Goal: Check status: Check status

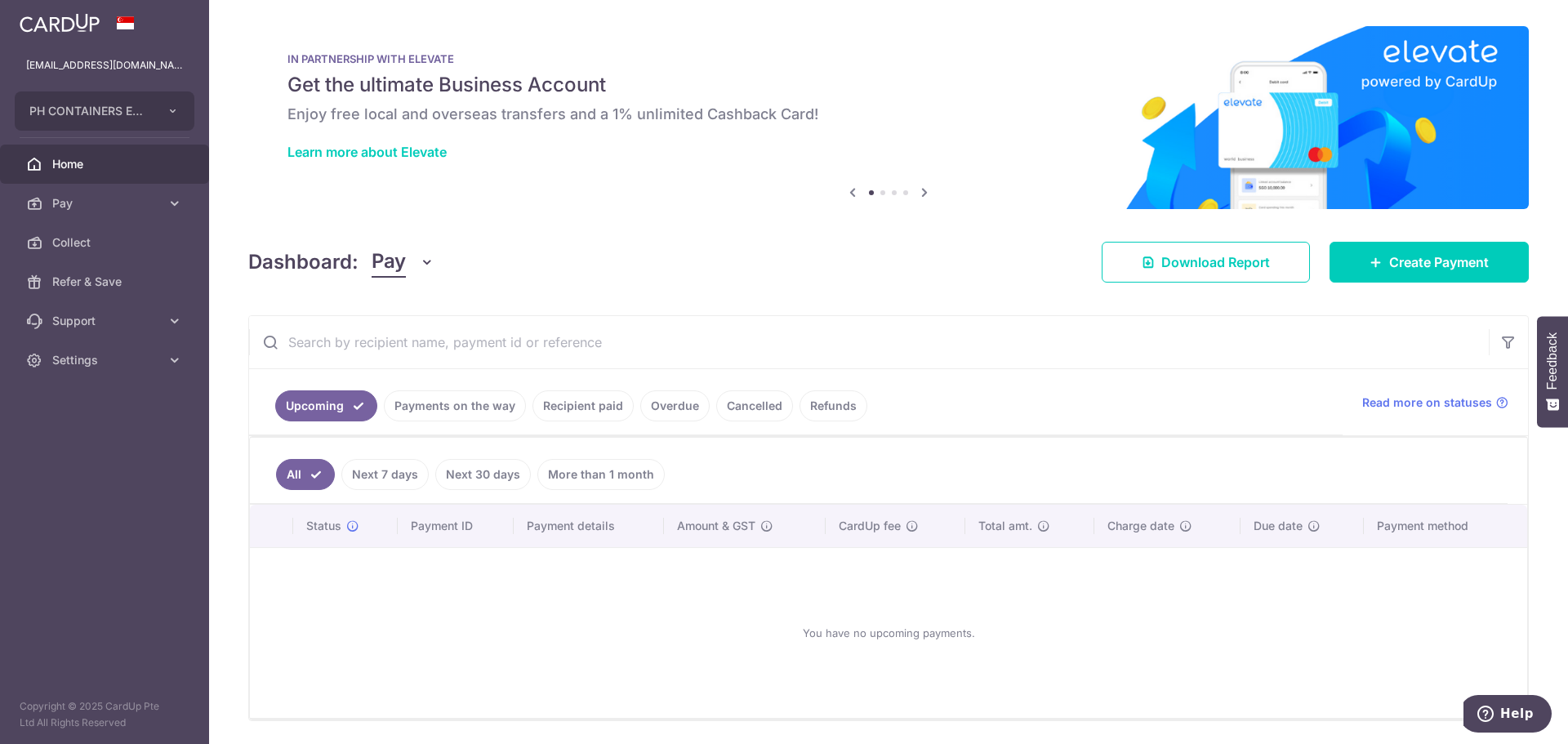
click at [448, 404] on link "Payments on the way" at bounding box center [455, 406] width 142 height 31
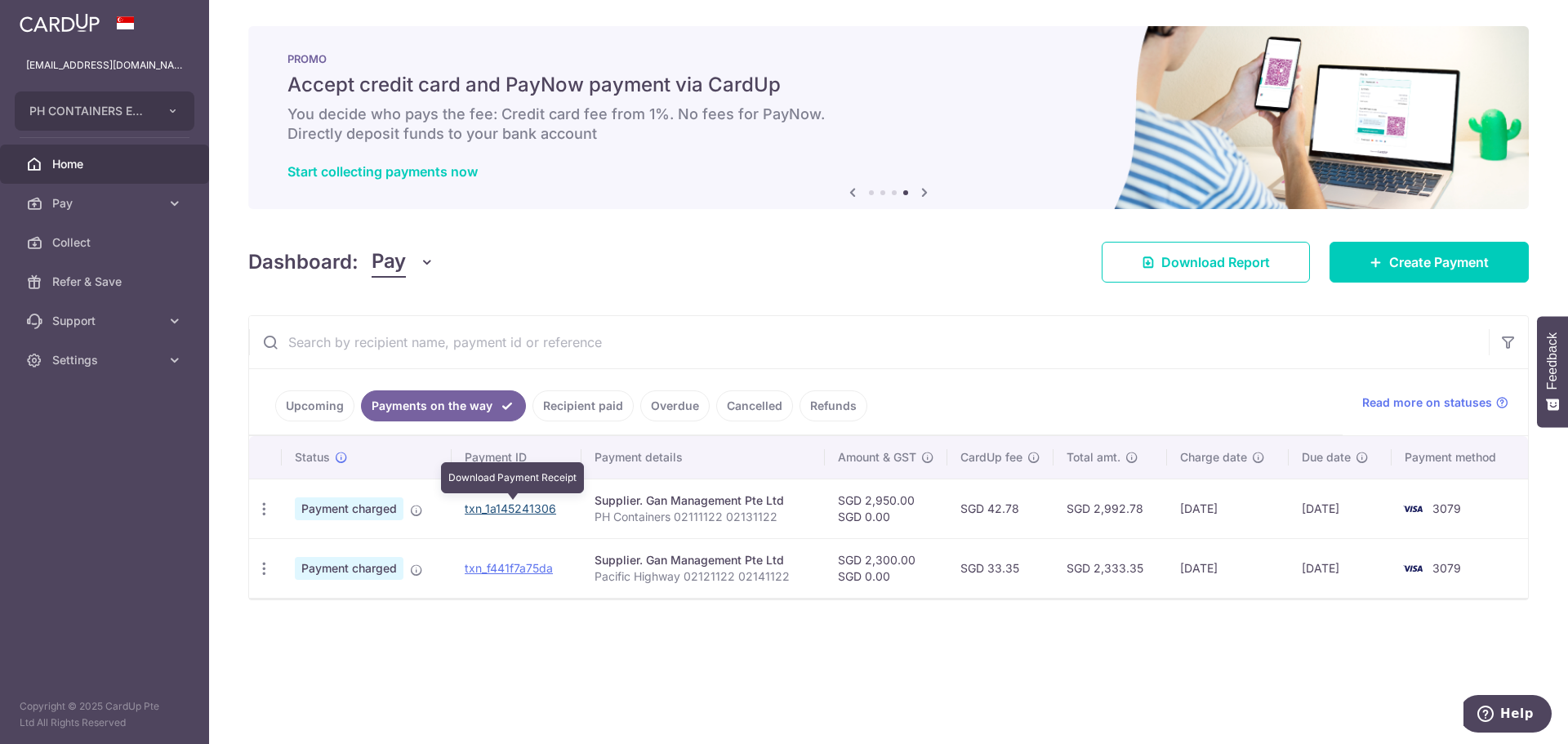
click at [486, 512] on link "txn_1a145241306" at bounding box center [510, 508] width 91 height 14
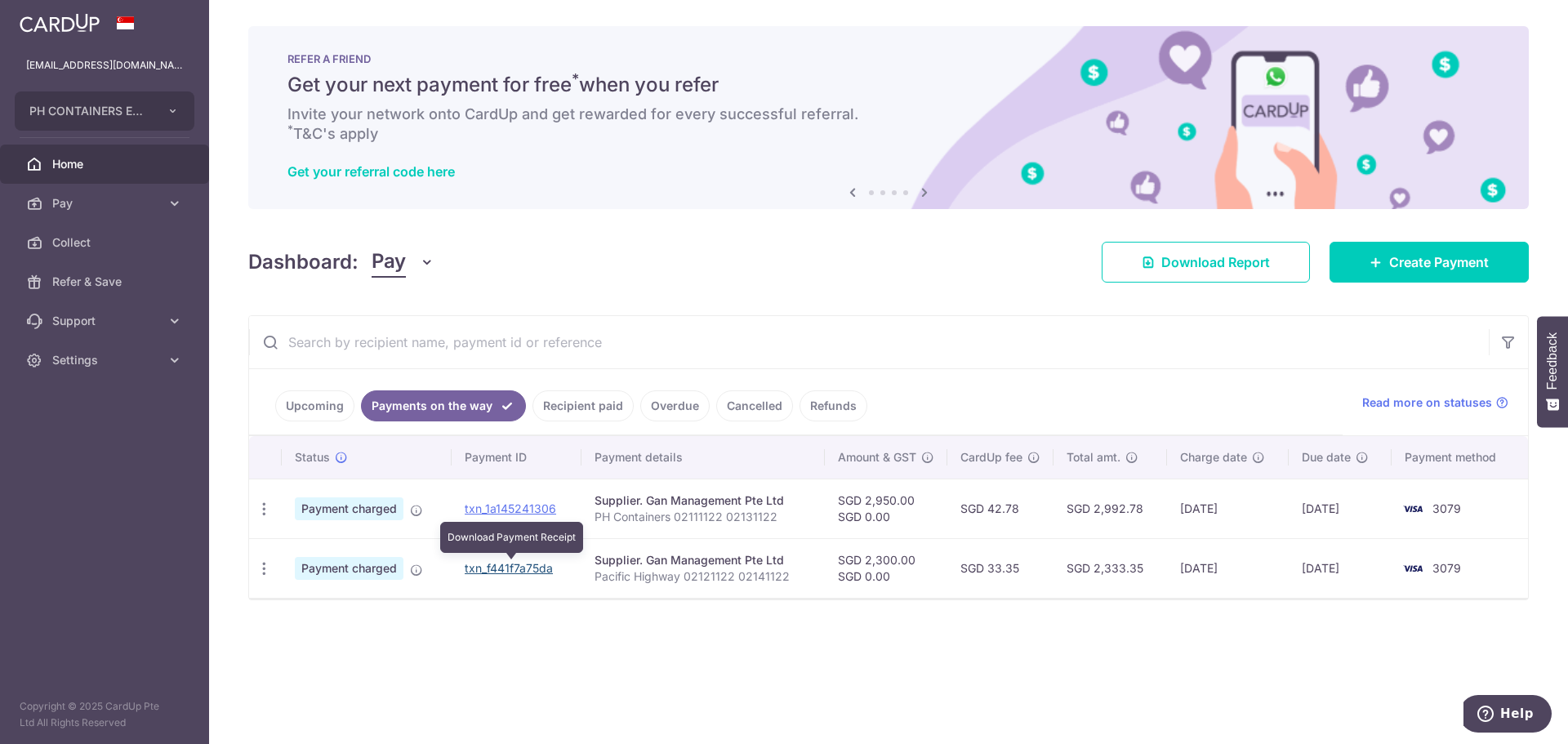
click at [510, 569] on link "txn_f441f7a75da" at bounding box center [509, 568] width 88 height 14
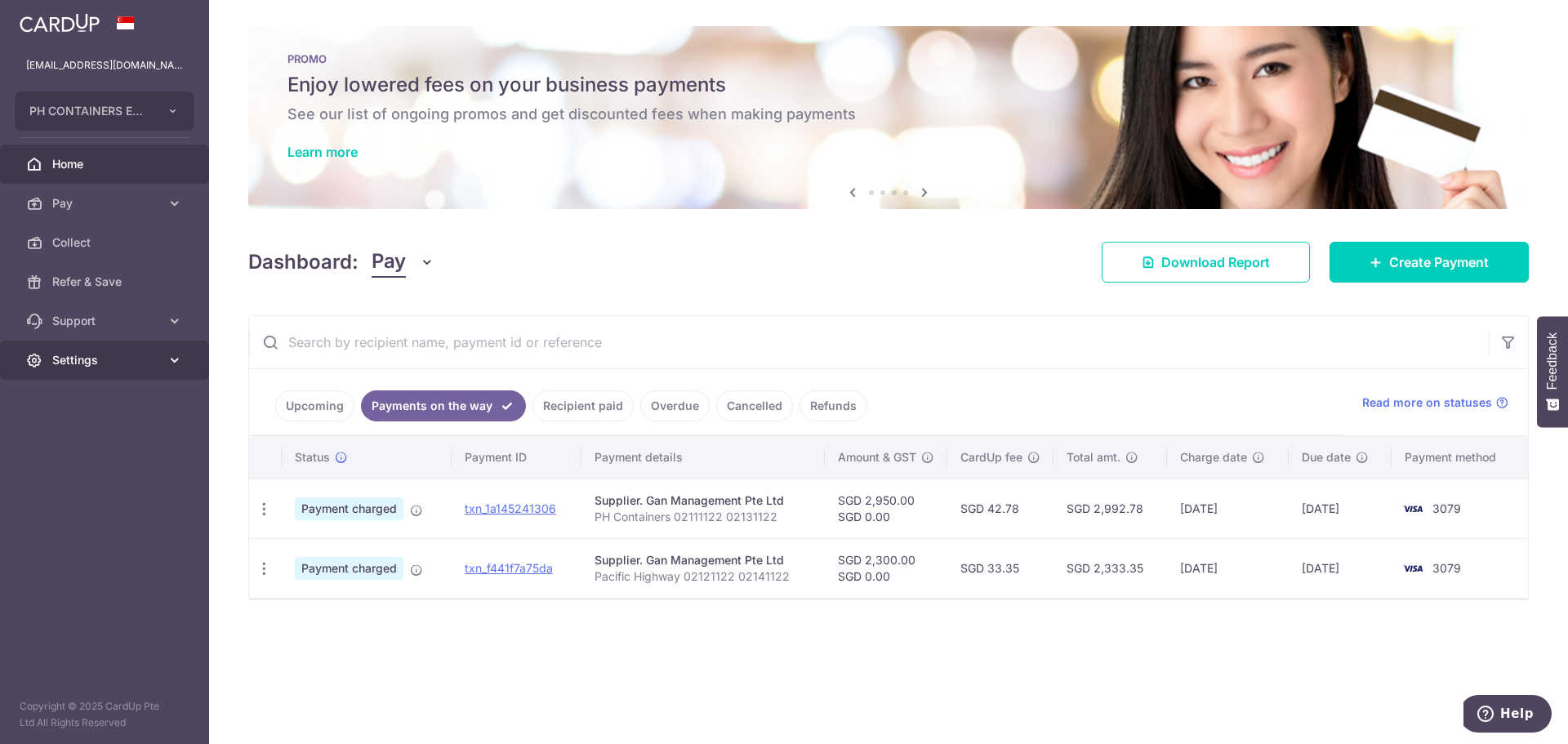
click at [104, 355] on span "Settings" at bounding box center [106, 360] width 108 height 17
click at [80, 435] on span "Logout" at bounding box center [106, 438] width 108 height 17
